Goal: Task Accomplishment & Management: Use online tool/utility

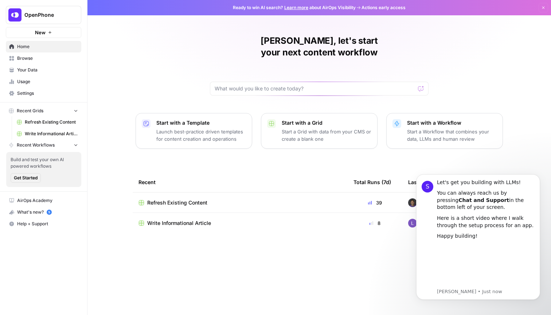
click at [269, 158] on div "[PERSON_NAME], let's start your next content workflow Start with a Template Lau…" at bounding box center [320, 157] width 464 height 315
click at [311, 198] on td "Refresh Existing Content" at bounding box center [240, 203] width 215 height 20
click at [536, 178] on button "Dismiss notification" at bounding box center [538, 176] width 9 height 9
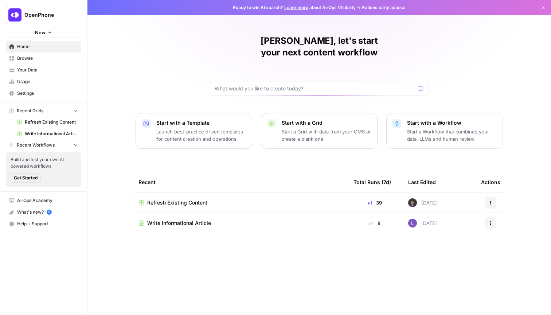
click at [187, 199] on span "Refresh Existing Content" at bounding box center [177, 202] width 60 height 7
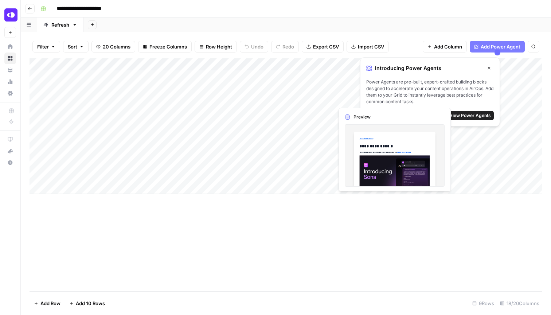
click at [490, 66] on icon "button" at bounding box center [489, 68] width 4 height 4
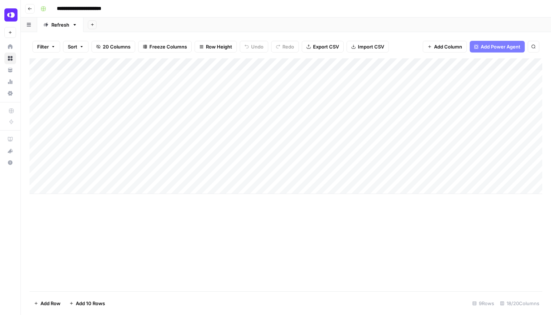
click at [199, 82] on div "Add Column" at bounding box center [286, 126] width 513 height 136
click at [199, 84] on div "Add Column" at bounding box center [286, 126] width 513 height 136
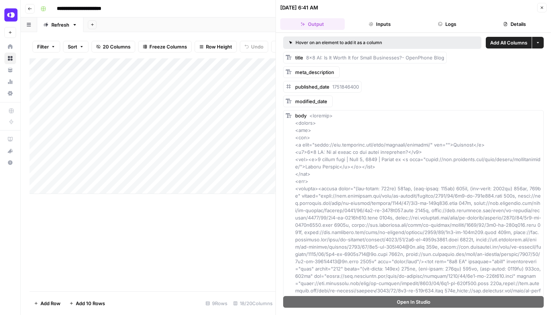
click at [154, 9] on div "**********" at bounding box center [291, 9] width 507 height 12
click at [139, 230] on div "Add Column" at bounding box center [153, 174] width 246 height 233
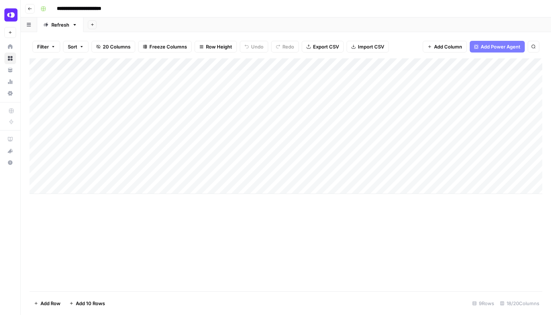
click at [31, 9] on icon "button" at bounding box center [30, 9] width 4 height 4
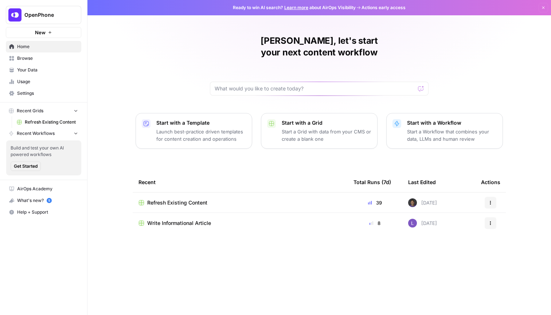
click at [212, 128] on p "Launch best-practice driven templates for content creation and operations" at bounding box center [201, 135] width 90 height 15
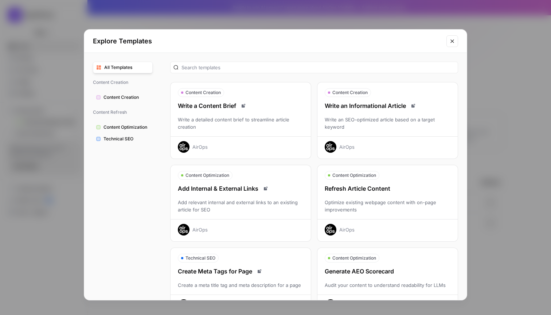
click at [242, 129] on div "Write a detailed content brief to streamline article creation" at bounding box center [241, 123] width 140 height 15
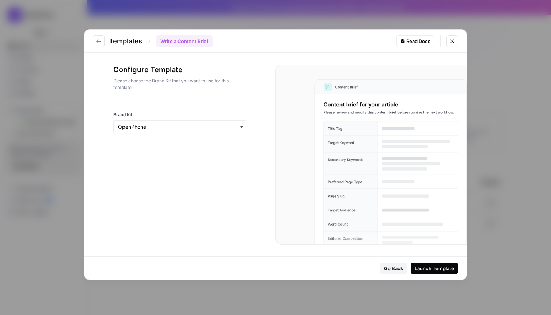
click at [424, 266] on div "Launch Template" at bounding box center [434, 268] width 39 height 7
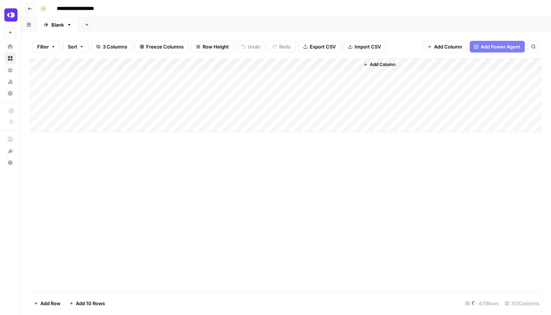
click at [84, 73] on div "Add Column" at bounding box center [286, 95] width 513 height 74
click at [100, 149] on div "Add Column" at bounding box center [286, 174] width 513 height 233
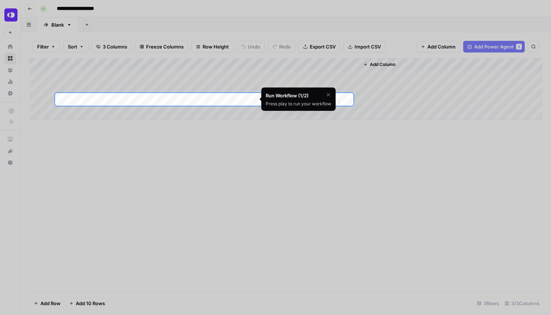
click at [203, 171] on div at bounding box center [275, 263] width 551 height 315
click at [223, 149] on div at bounding box center [275, 263] width 551 height 315
click at [307, 76] on div at bounding box center [275, 46] width 551 height 93
click at [24, 5] on div at bounding box center [275, 46] width 551 height 93
click at [27, 9] on div at bounding box center [275, 46] width 551 height 93
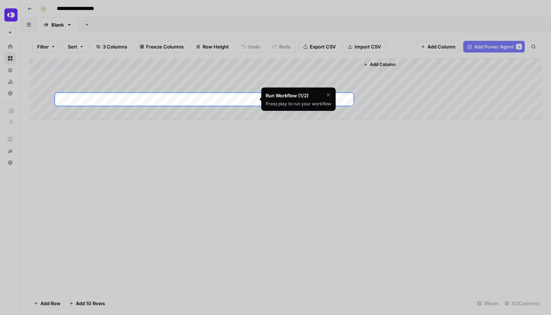
click at [157, 97] on div "Add Column" at bounding box center [286, 88] width 513 height 61
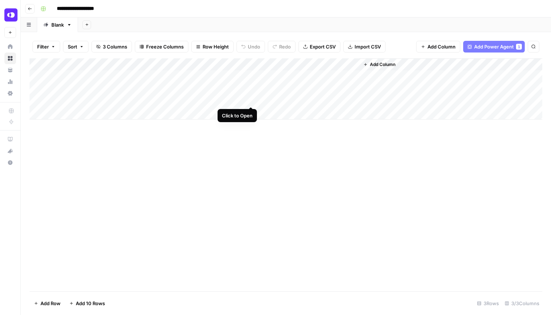
click at [249, 100] on div "Add Column" at bounding box center [286, 88] width 513 height 61
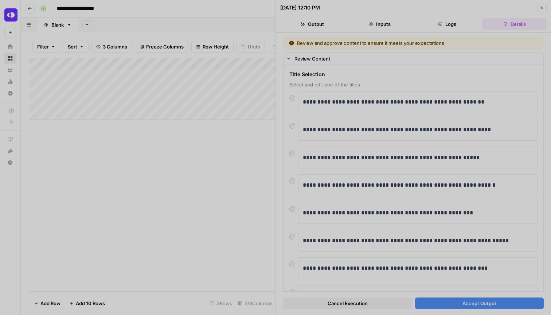
click at [320, 100] on div at bounding box center [275, 157] width 551 height 315
click at [293, 155] on div at bounding box center [275, 157] width 551 height 315
click at [293, 152] on div at bounding box center [275, 157] width 551 height 315
click at [264, 140] on div at bounding box center [275, 157] width 551 height 315
click at [259, 112] on div at bounding box center [275, 157] width 551 height 315
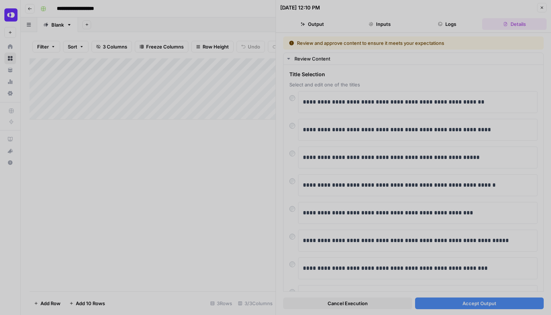
click at [236, 134] on div at bounding box center [275, 157] width 551 height 315
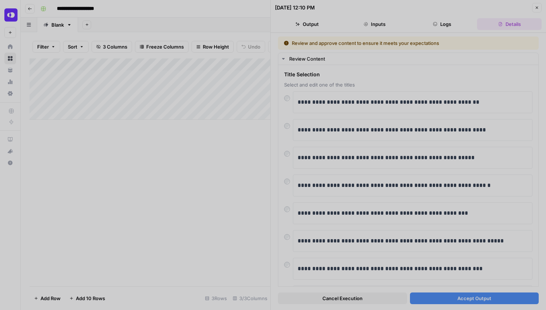
click at [448, 298] on div at bounding box center [273, 155] width 546 height 310
click at [233, 197] on div at bounding box center [273, 155] width 546 height 310
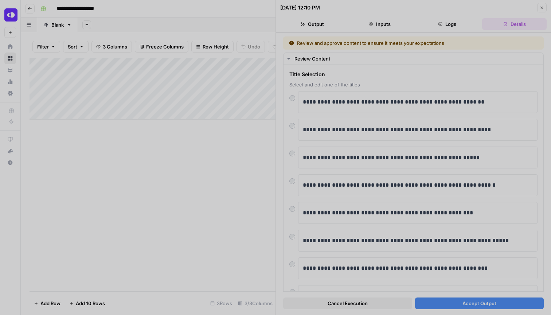
click at [290, 123] on div at bounding box center [275, 157] width 551 height 315
click at [433, 304] on div at bounding box center [275, 157] width 551 height 315
click at [460, 309] on div at bounding box center [275, 157] width 551 height 315
click at [261, 113] on div at bounding box center [275, 157] width 551 height 315
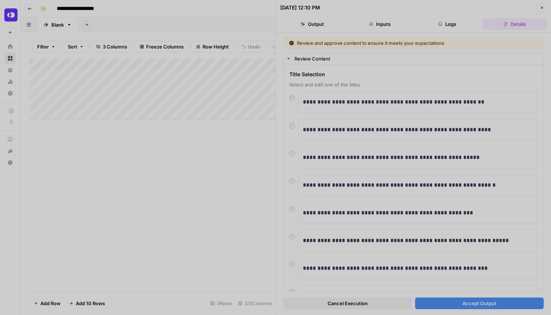
click at [251, 97] on div at bounding box center [275, 157] width 551 height 315
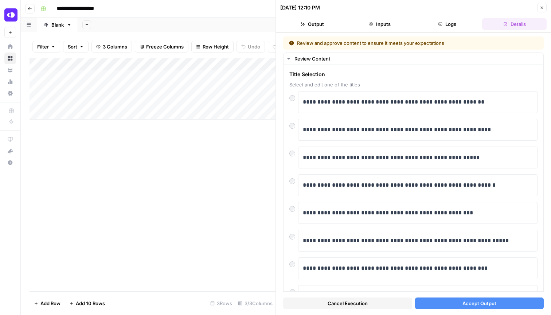
click at [443, 302] on button "Accept Output" at bounding box center [479, 304] width 129 height 12
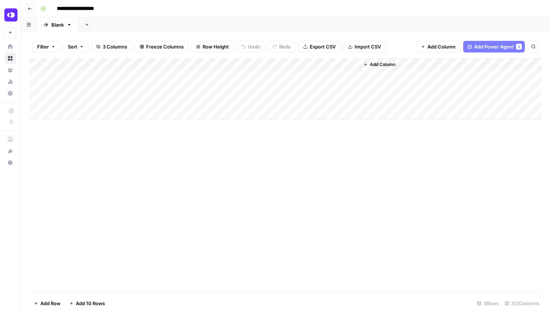
click at [31, 8] on icon "button" at bounding box center [30, 9] width 4 height 4
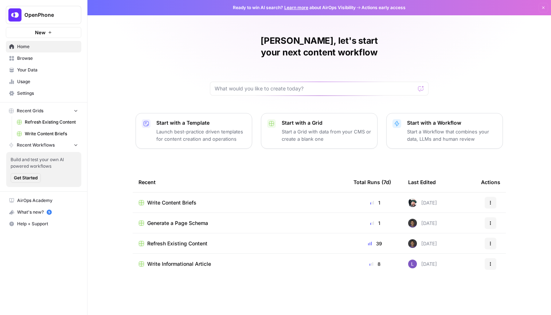
click at [321, 236] on td "Refresh Existing Content" at bounding box center [240, 243] width 215 height 20
click at [207, 240] on span "Refresh Existing Content" at bounding box center [177, 243] width 60 height 7
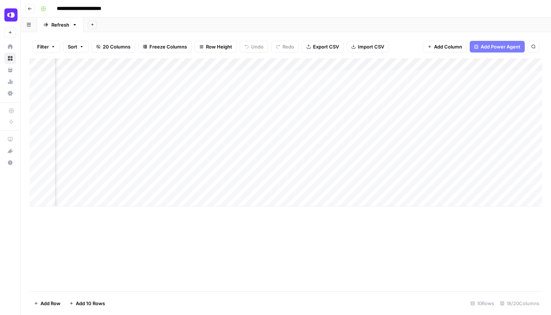
scroll to position [0, 532]
